Goal: Task Accomplishment & Management: Use online tool/utility

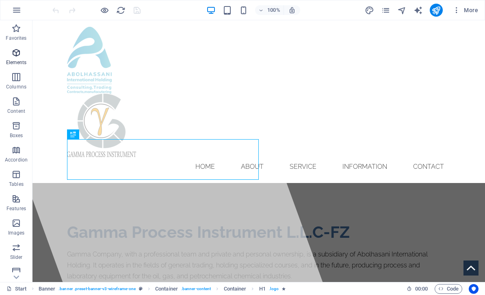
click at [18, 57] on icon "button" at bounding box center [16, 53] width 10 height 10
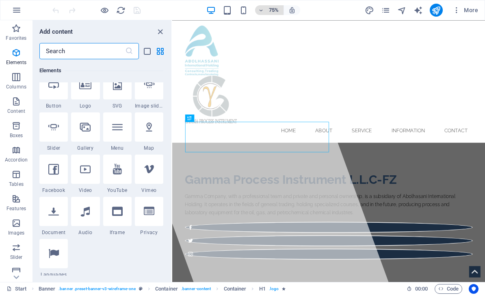
scroll to position [185, 0]
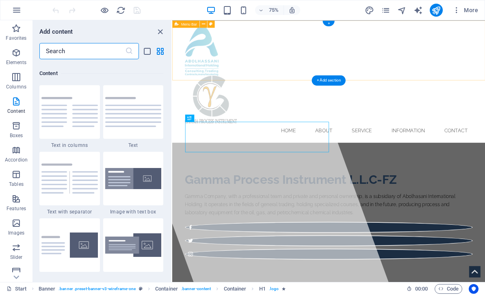
click at [454, 85] on div "Home About Service Information Contact" at bounding box center [380, 101] width 417 height 163
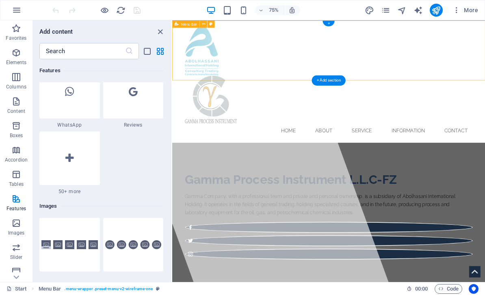
scroll to position [3991, 0]
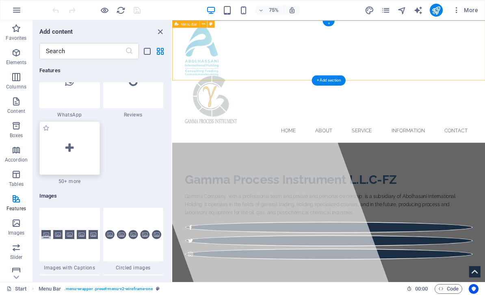
click at [83, 152] on div at bounding box center [69, 148] width 60 height 54
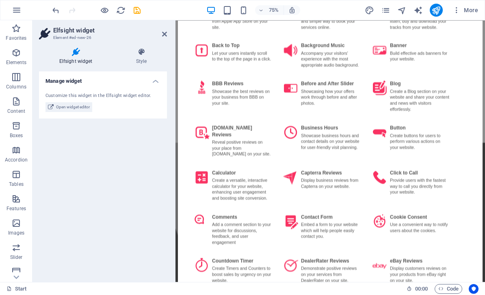
scroll to position [284, 0]
click at [484, 183] on div at bounding box center [489, 182] width 26 height 10
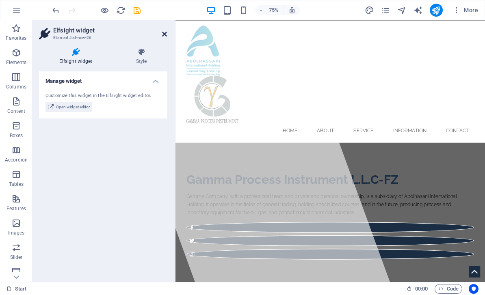
click at [166, 31] on icon at bounding box center [164, 34] width 5 height 6
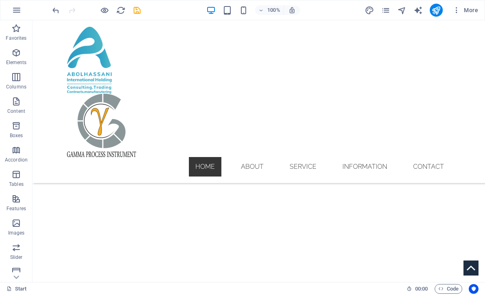
scroll to position [285, 0]
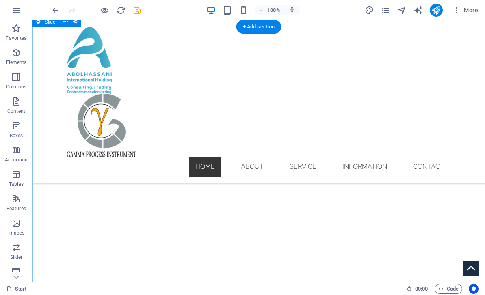
select select "ms"
select select "s"
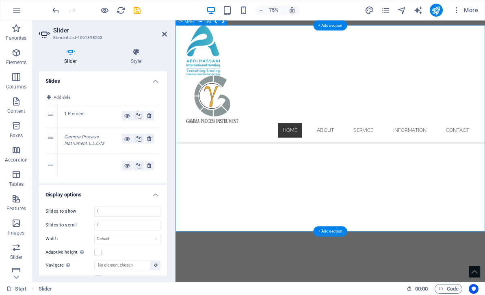
click at [75, 163] on div at bounding box center [93, 166] width 58 height 10
click at [73, 166] on div at bounding box center [93, 166] width 58 height 10
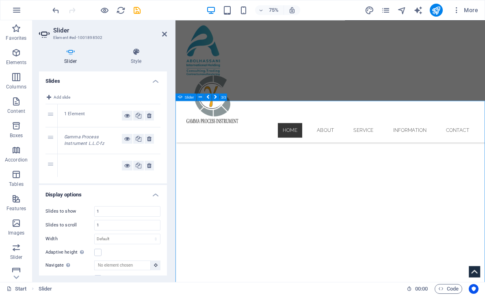
scroll to position [183, 0]
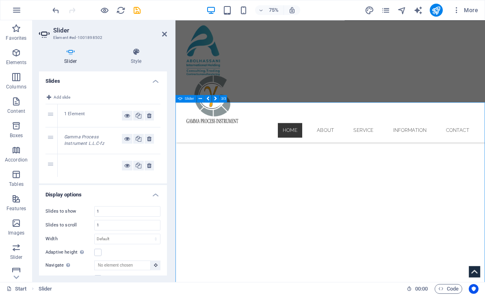
click at [71, 113] on div "1 Element" at bounding box center [93, 116] width 58 height 10
click at [70, 113] on div "1 Element" at bounding box center [93, 116] width 58 height 10
click at [68, 117] on div "1 Element" at bounding box center [93, 116] width 58 height 10
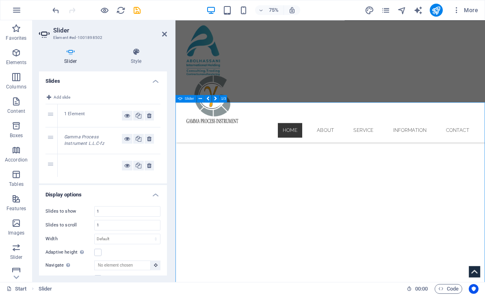
click at [200, 101] on icon at bounding box center [199, 98] width 3 height 6
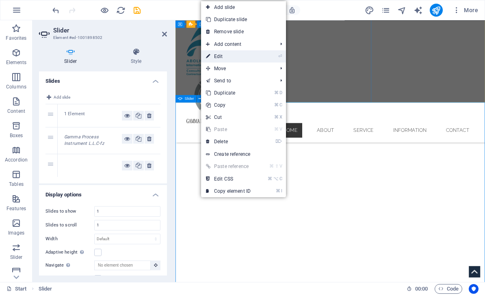
click at [237, 57] on link "⏎ Edit" at bounding box center [228, 56] width 54 height 12
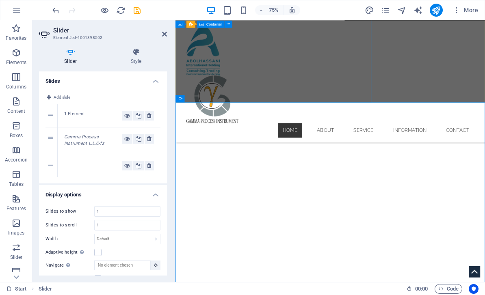
click at [103, 142] on div "Gamma Process Instrument L.L.C-fz" at bounding box center [93, 140] width 58 height 13
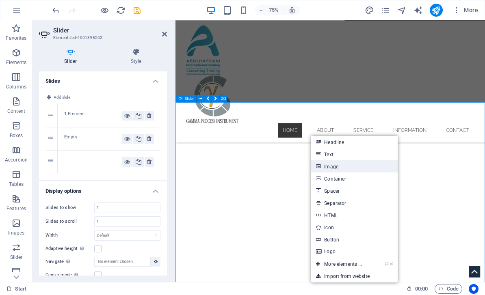
click at [351, 166] on link "Image" at bounding box center [354, 166] width 86 height 12
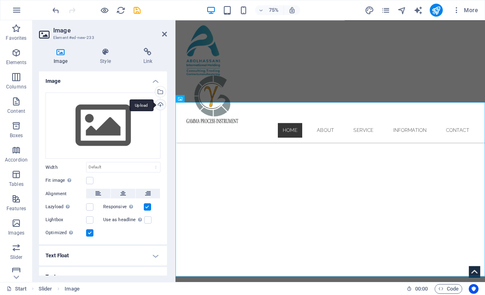
click at [160, 110] on div "Upload" at bounding box center [159, 105] width 12 height 12
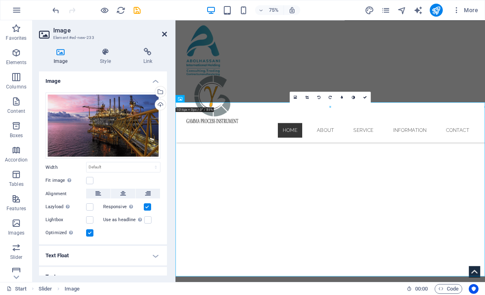
click at [164, 33] on icon at bounding box center [164, 34] width 5 height 6
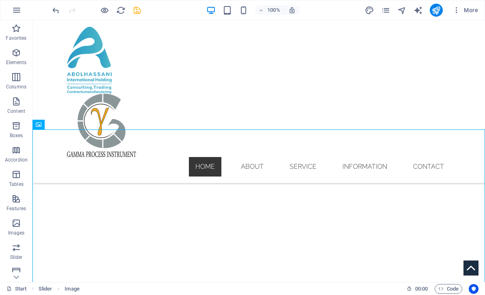
click at [135, 10] on icon "save" at bounding box center [136, 10] width 9 height 9
checkbox input "false"
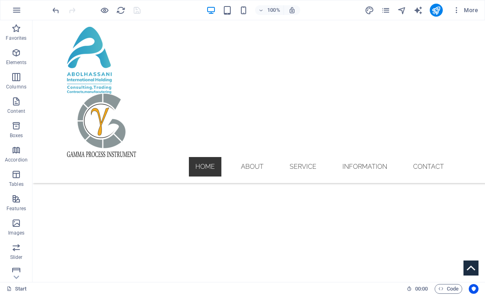
select select "ms"
select select "s"
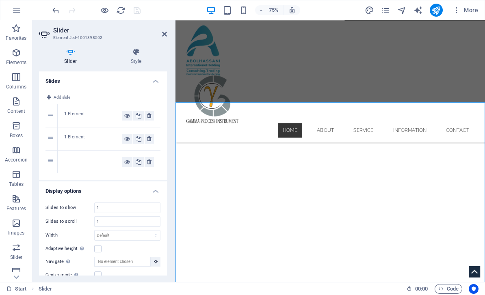
click at [91, 165] on div at bounding box center [93, 162] width 58 height 10
click at [200, 99] on icon at bounding box center [199, 98] width 3 height 6
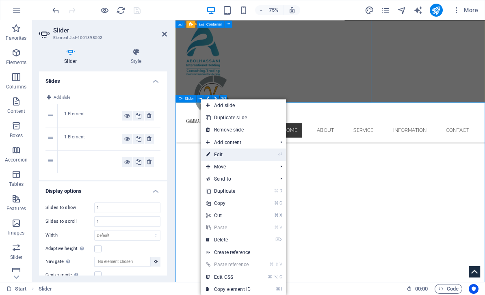
click at [234, 151] on link "⏎ Edit" at bounding box center [228, 155] width 54 height 12
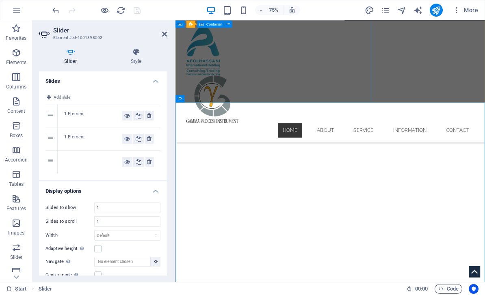
click at [100, 164] on div at bounding box center [93, 162] width 58 height 10
click at [99, 165] on div at bounding box center [93, 162] width 58 height 10
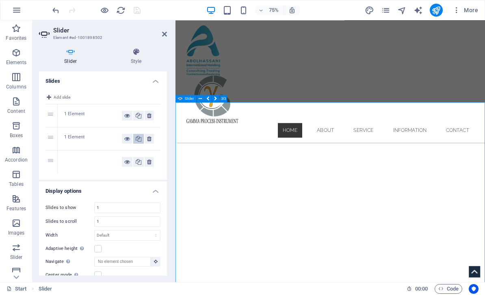
click at [141, 135] on icon at bounding box center [139, 139] width 6 height 10
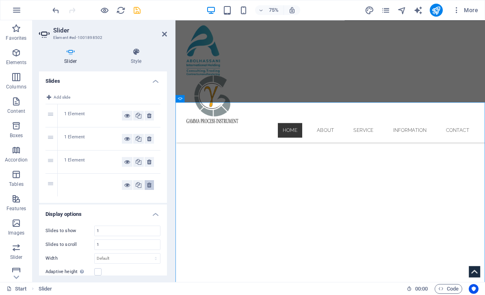
click at [153, 182] on button at bounding box center [149, 185] width 9 height 10
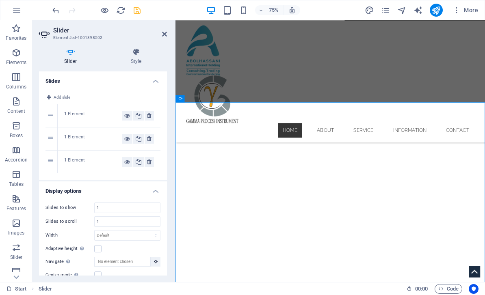
click at [104, 165] on div "1 Element" at bounding box center [93, 162] width 58 height 10
click at [89, 160] on div "1 Element" at bounding box center [93, 162] width 58 height 10
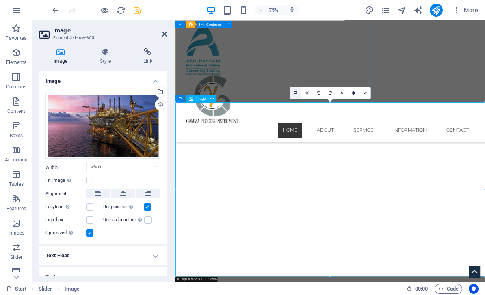
click at [297, 91] on icon at bounding box center [294, 93] width 3 height 4
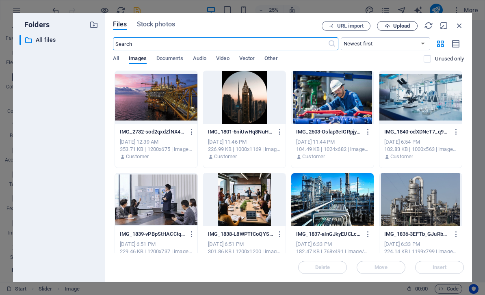
click at [398, 26] on span "Upload" at bounding box center [401, 26] width 17 height 5
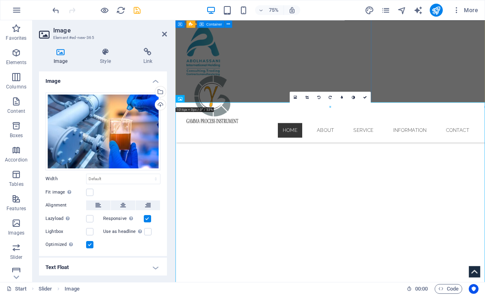
click at [484, 90] on div "Home About Service Information Contact" at bounding box center [381, 101] width 412 height 163
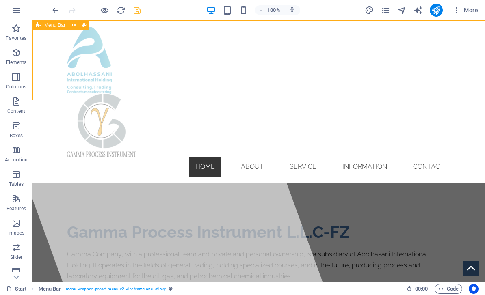
click at [137, 11] on icon "save" at bounding box center [136, 10] width 9 height 9
checkbox input "false"
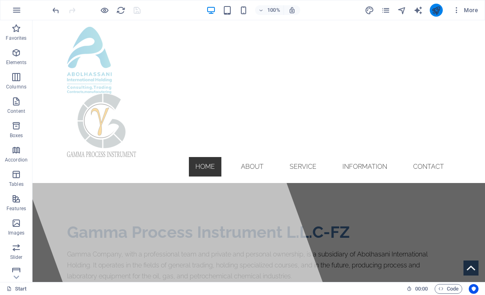
click at [435, 9] on icon "publish" at bounding box center [435, 10] width 9 height 9
